Goal: Task Accomplishment & Management: Manage account settings

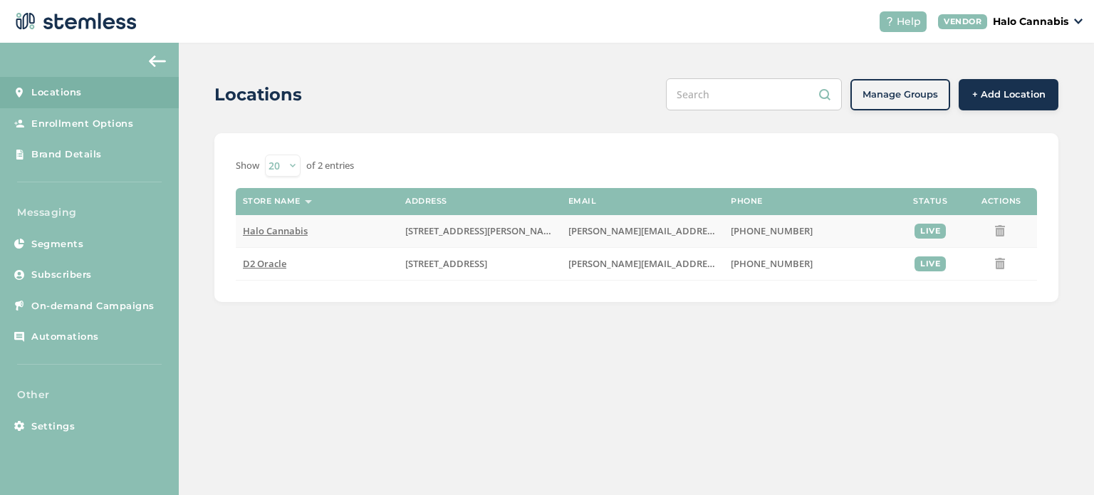
click at [282, 232] on span "Halo Cannabis" at bounding box center [275, 230] width 65 height 13
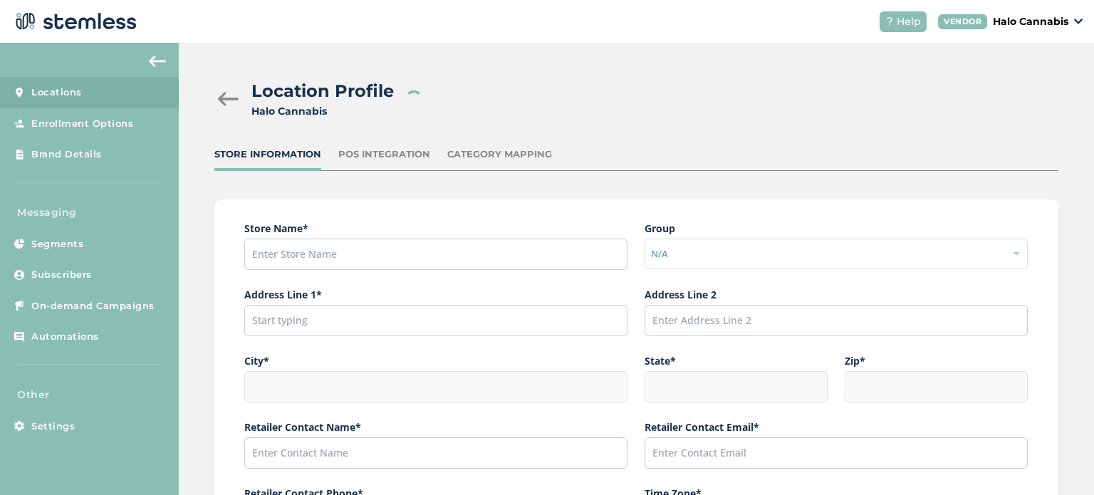
type input "Halo Cannabis"
type input "[STREET_ADDRESS][PERSON_NAME]"
type input "[GEOGRAPHIC_DATA]"
type input "AZ"
type input "85756"
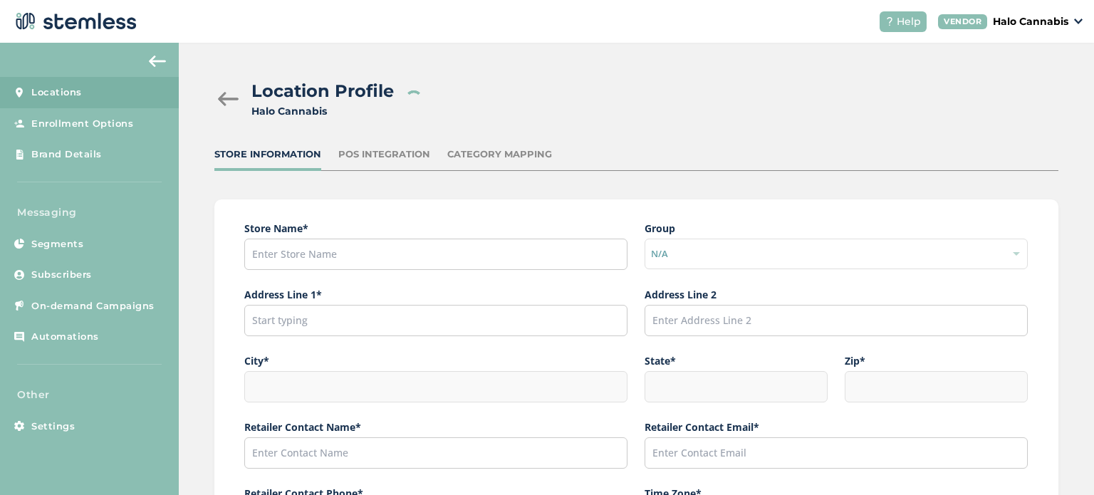
type input "[PERSON_NAME]"
type input "[PERSON_NAME][EMAIL_ADDRESS][PERSON_NAME][DOMAIN_NAME]"
type input "[PHONE_NUMBER]"
type input "America/[GEOGRAPHIC_DATA]"
type input "Halo"
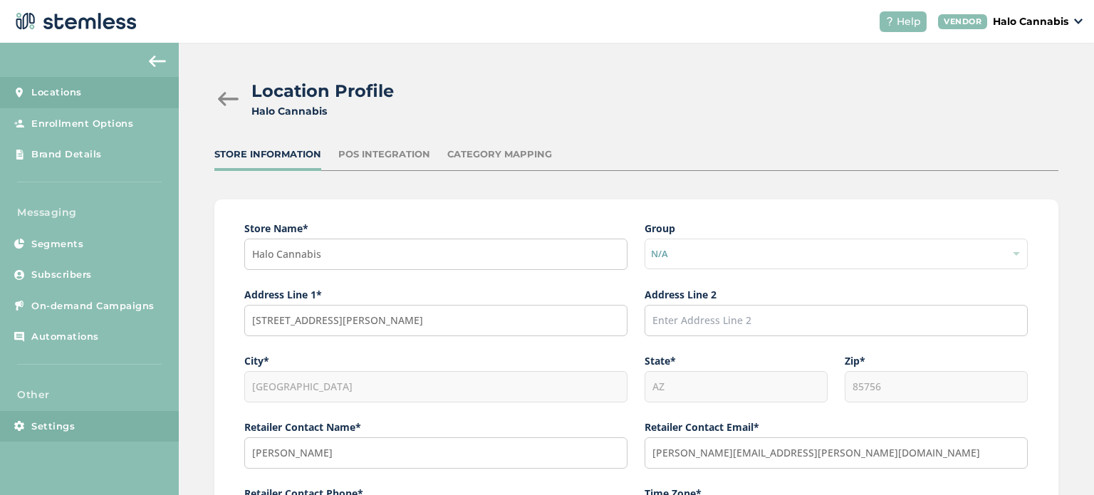
click at [44, 428] on span "Settings" at bounding box center [52, 427] width 43 height 14
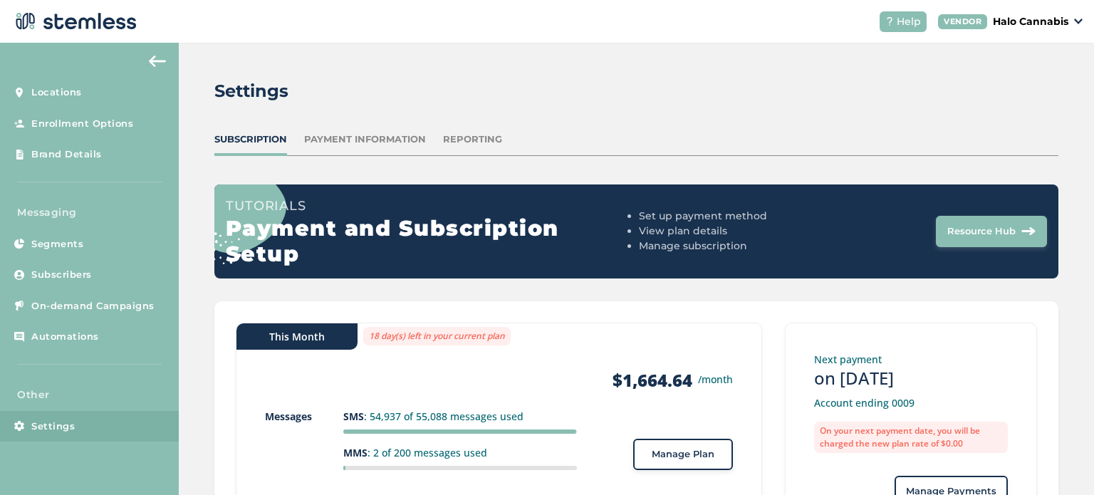
click at [355, 139] on div "Payment Information" at bounding box center [365, 140] width 122 height 14
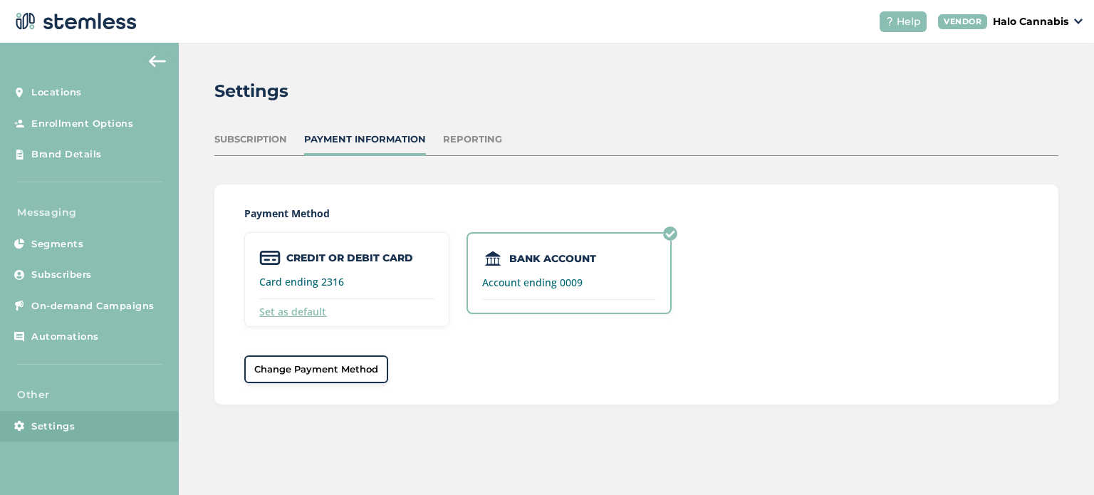
click at [459, 135] on div "Reporting" at bounding box center [472, 140] width 59 height 14
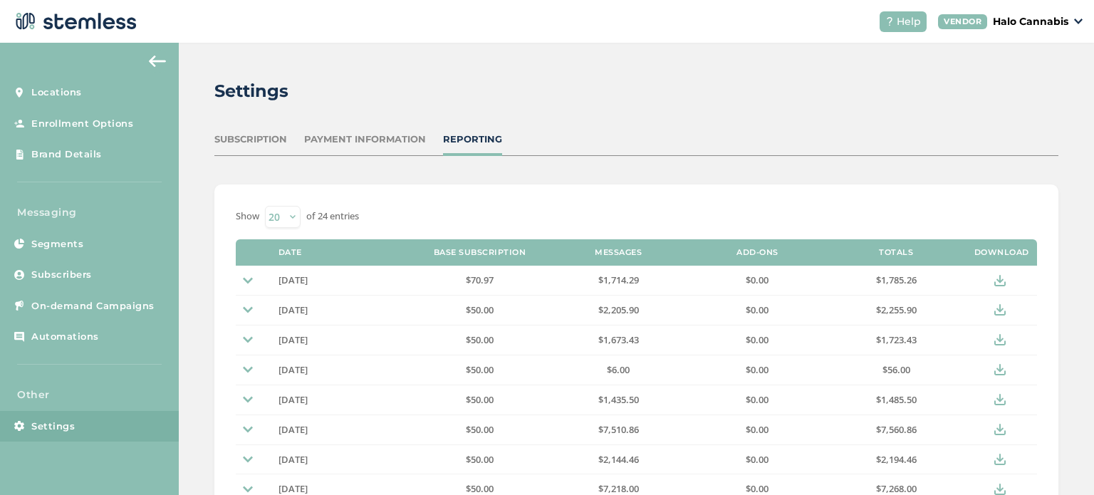
click at [264, 139] on div "Subscription" at bounding box center [250, 140] width 73 height 14
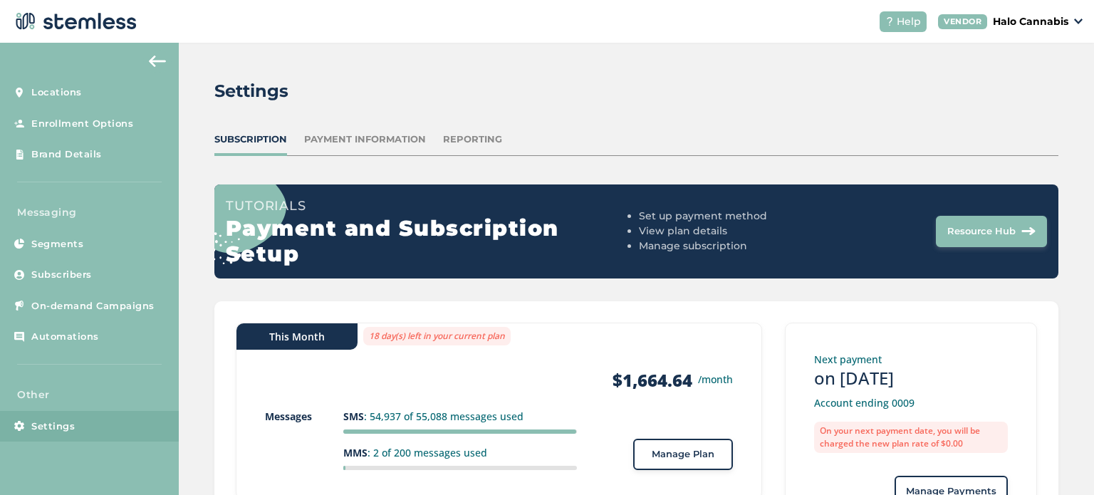
click at [476, 136] on div "Reporting" at bounding box center [472, 140] width 59 height 14
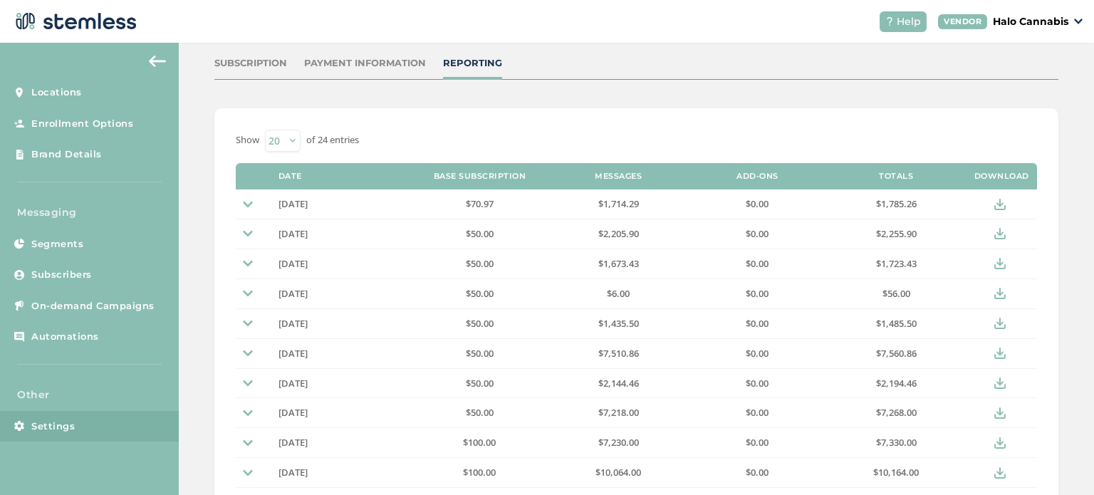
scroll to position [81, 0]
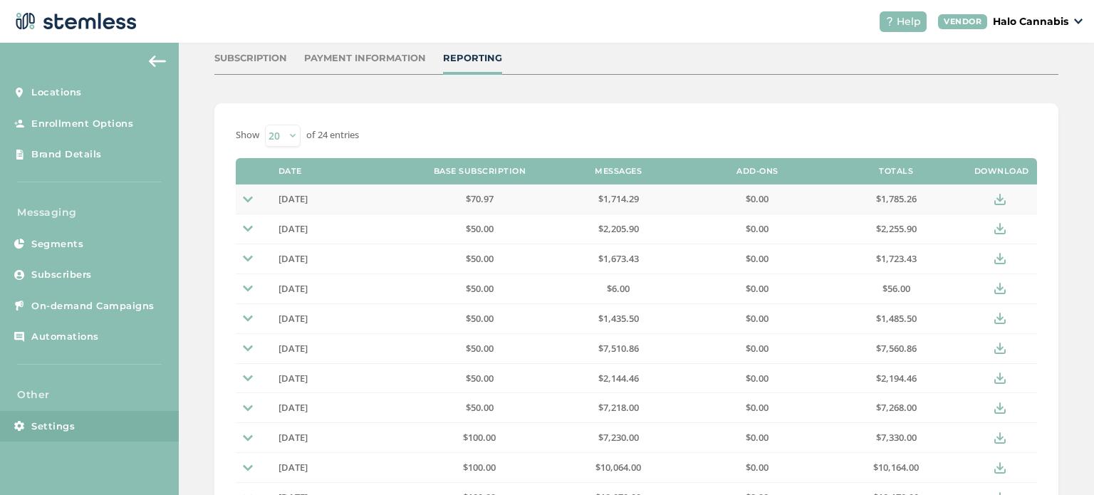
click at [308, 203] on span "[DATE]" at bounding box center [293, 198] width 29 height 13
click at [241, 196] on td at bounding box center [254, 199] width 36 height 29
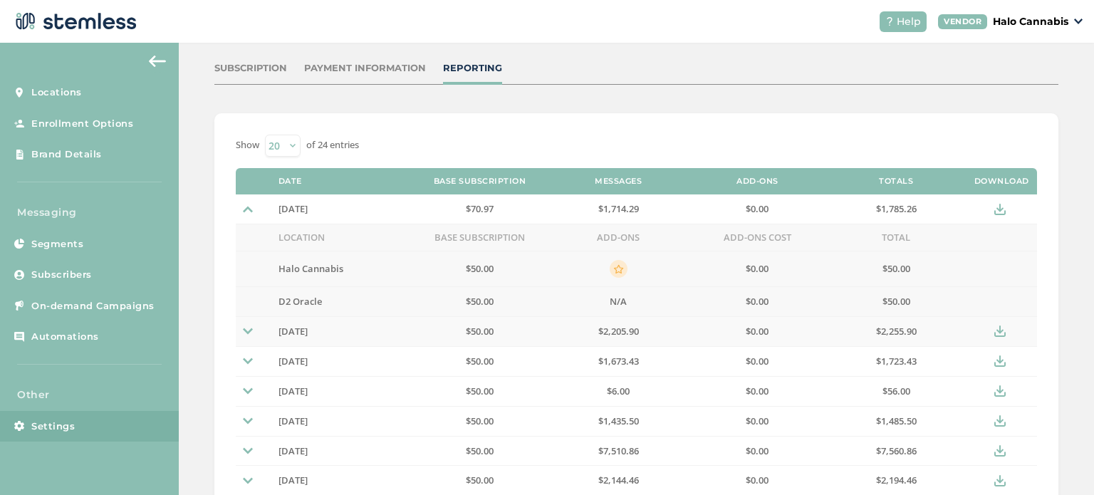
scroll to position [71, 0]
click at [995, 209] on icon at bounding box center [1000, 209] width 11 height 11
click at [995, 333] on icon at bounding box center [1000, 331] width 11 height 11
